Goal: Task Accomplishment & Management: Use online tool/utility

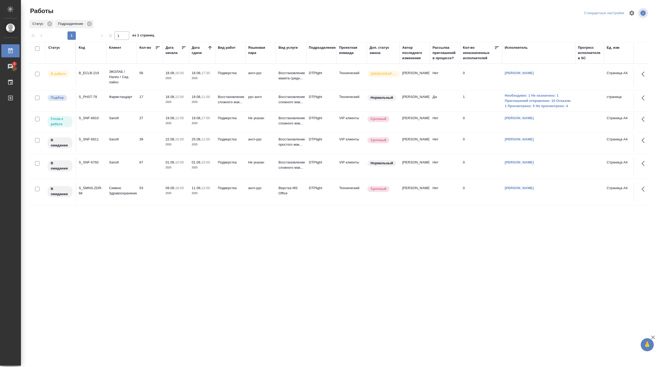
click at [138, 86] on td "27" at bounding box center [150, 77] width 26 height 18
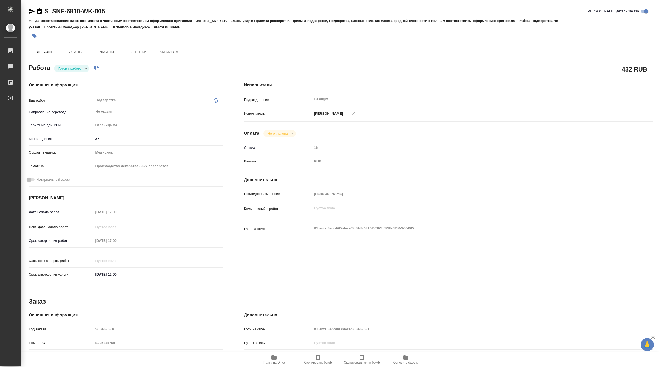
type textarea "x"
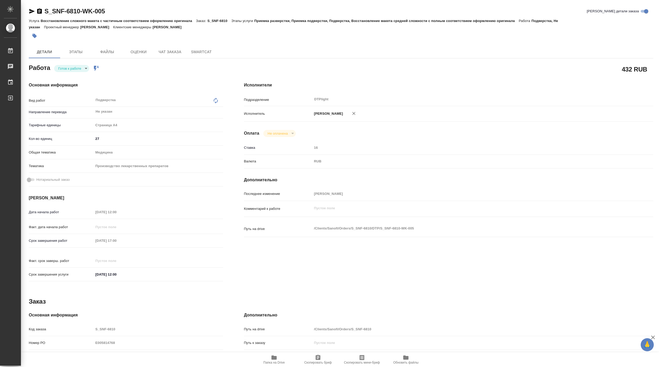
type textarea "x"
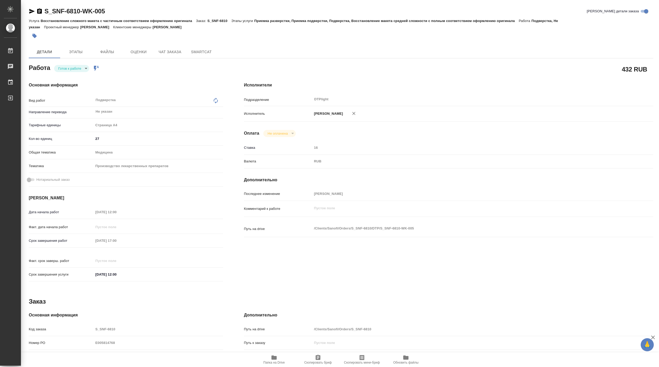
click at [77, 65] on body "🙏 .cls-1 fill:#fff; AWATERA Pankina Anna Работы Чаты График Выйти S_SNF-6810-WK…" at bounding box center [329, 183] width 659 height 367
type textarea "x"
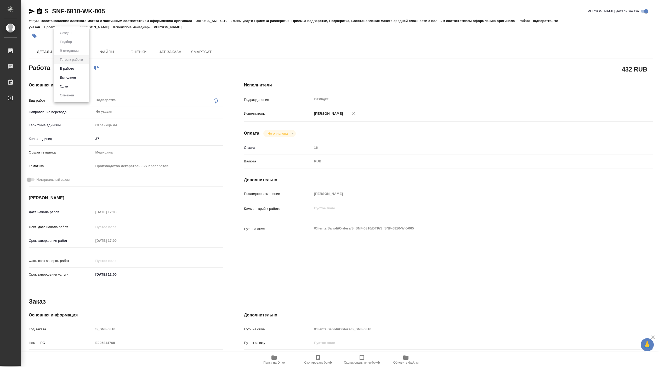
type textarea "x"
click at [76, 68] on li "В работе" at bounding box center [71, 68] width 35 height 9
type textarea "x"
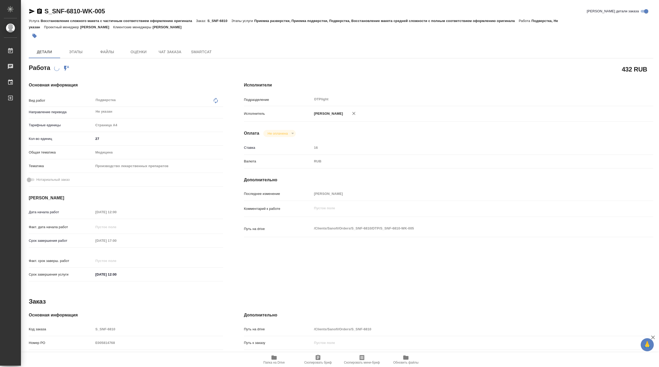
type textarea "x"
click at [273, 360] on span "Папка на Drive" at bounding box center [274, 362] width 21 height 4
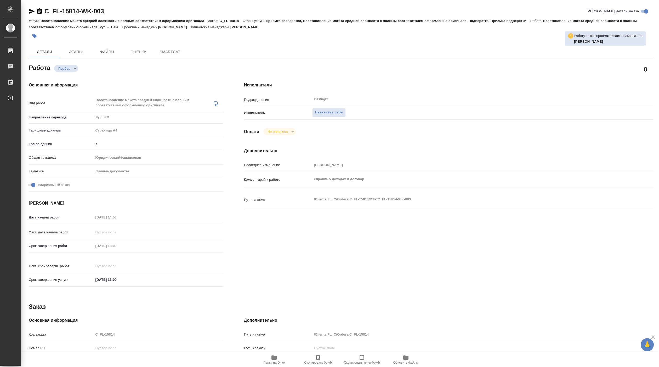
type textarea "x"
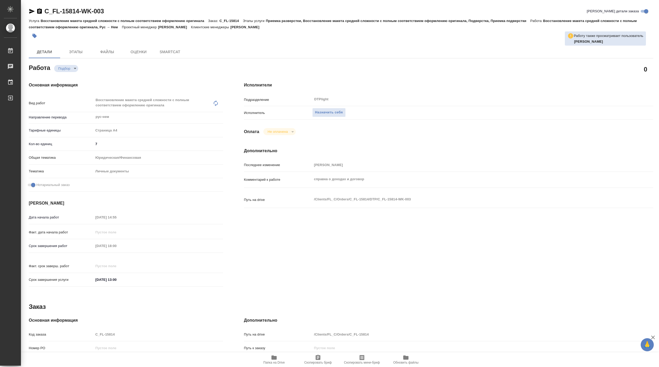
type textarea "x"
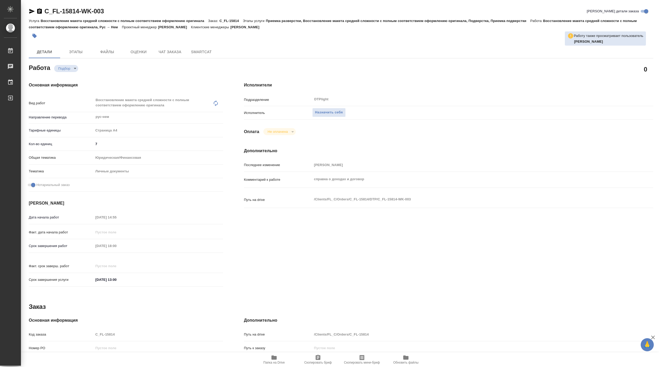
click at [277, 360] on span "Папка на Drive" at bounding box center [274, 362] width 21 height 4
type textarea "x"
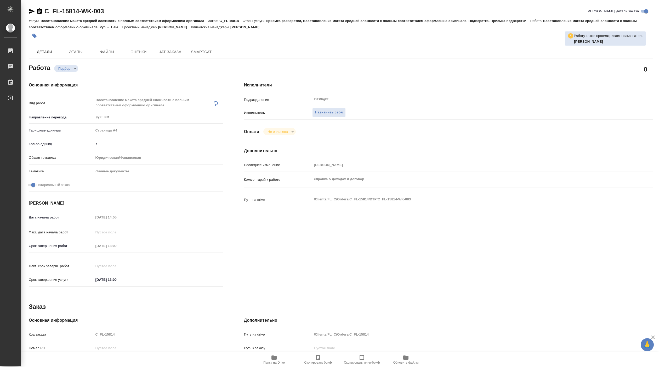
type textarea "x"
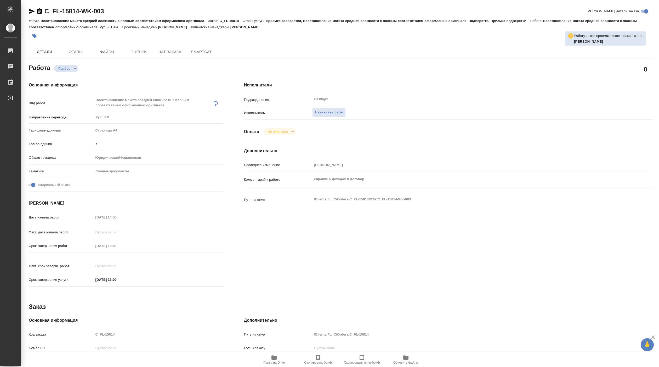
type textarea "x"
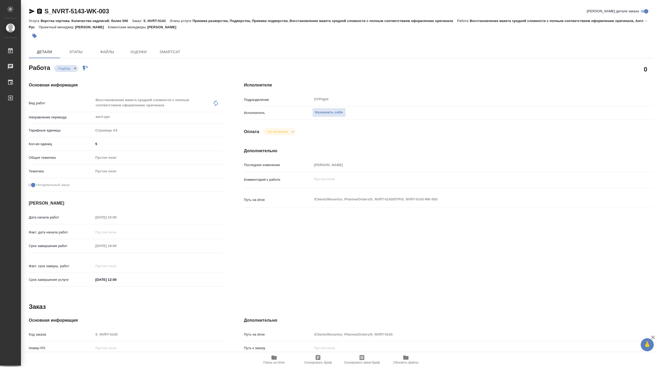
type textarea "x"
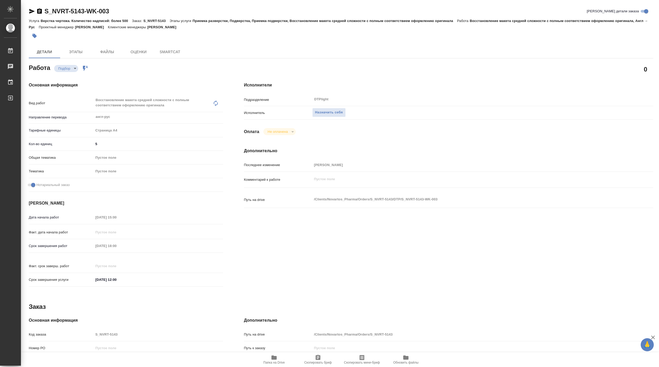
type textarea "x"
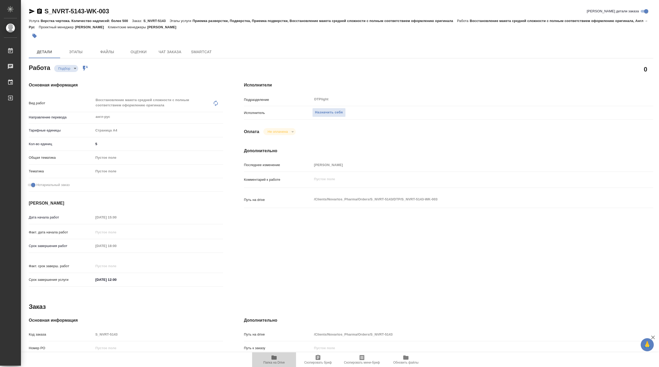
click at [275, 365] on button "Папка на Drive" at bounding box center [274, 359] width 44 height 15
type textarea "x"
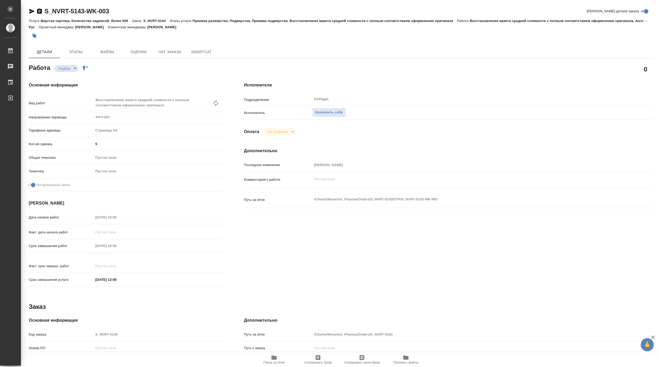
type textarea "x"
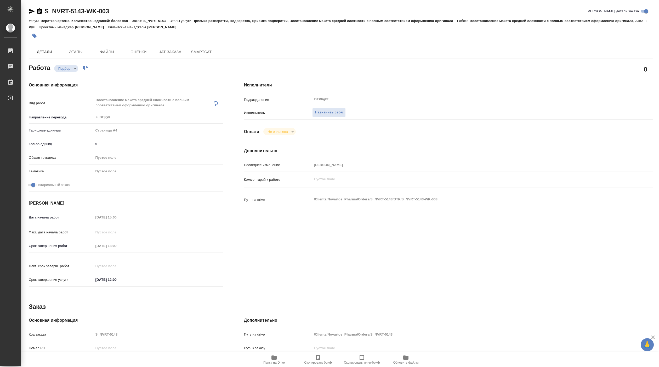
type textarea "x"
